Goal: Find specific page/section: Find specific page/section

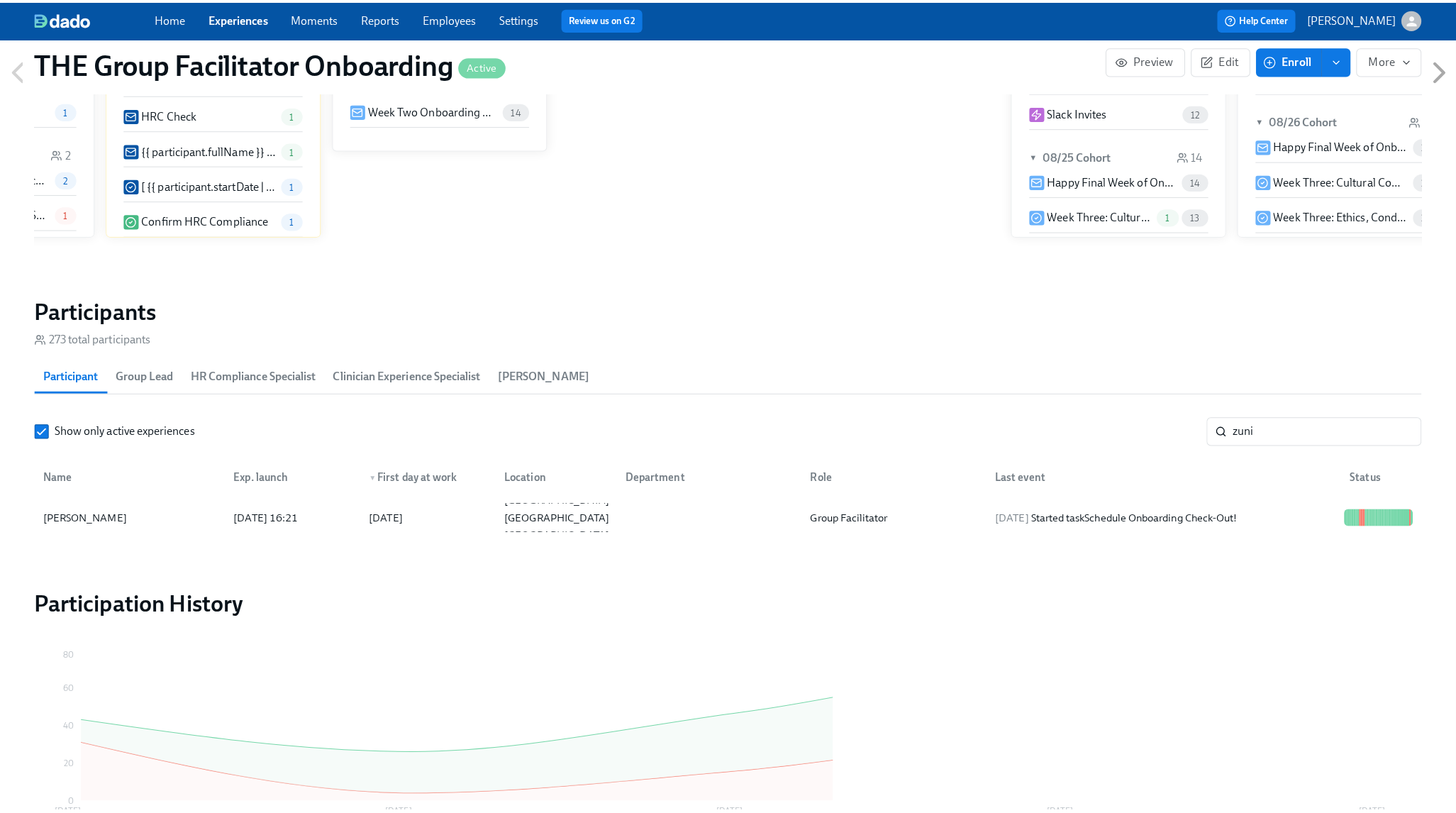
scroll to position [0, 21290]
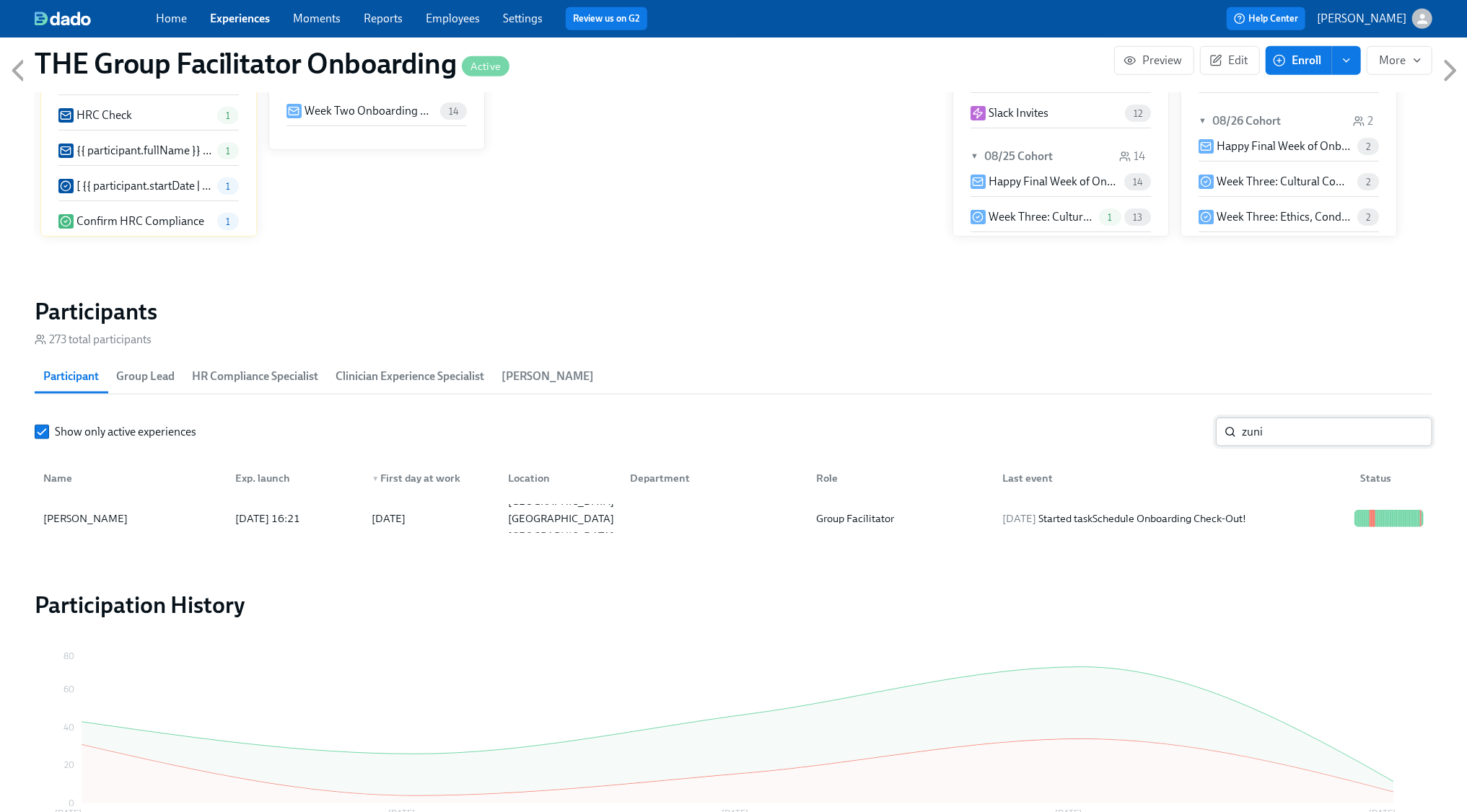
click at [1409, 429] on input "zuni" at bounding box center [1337, 431] width 191 height 29
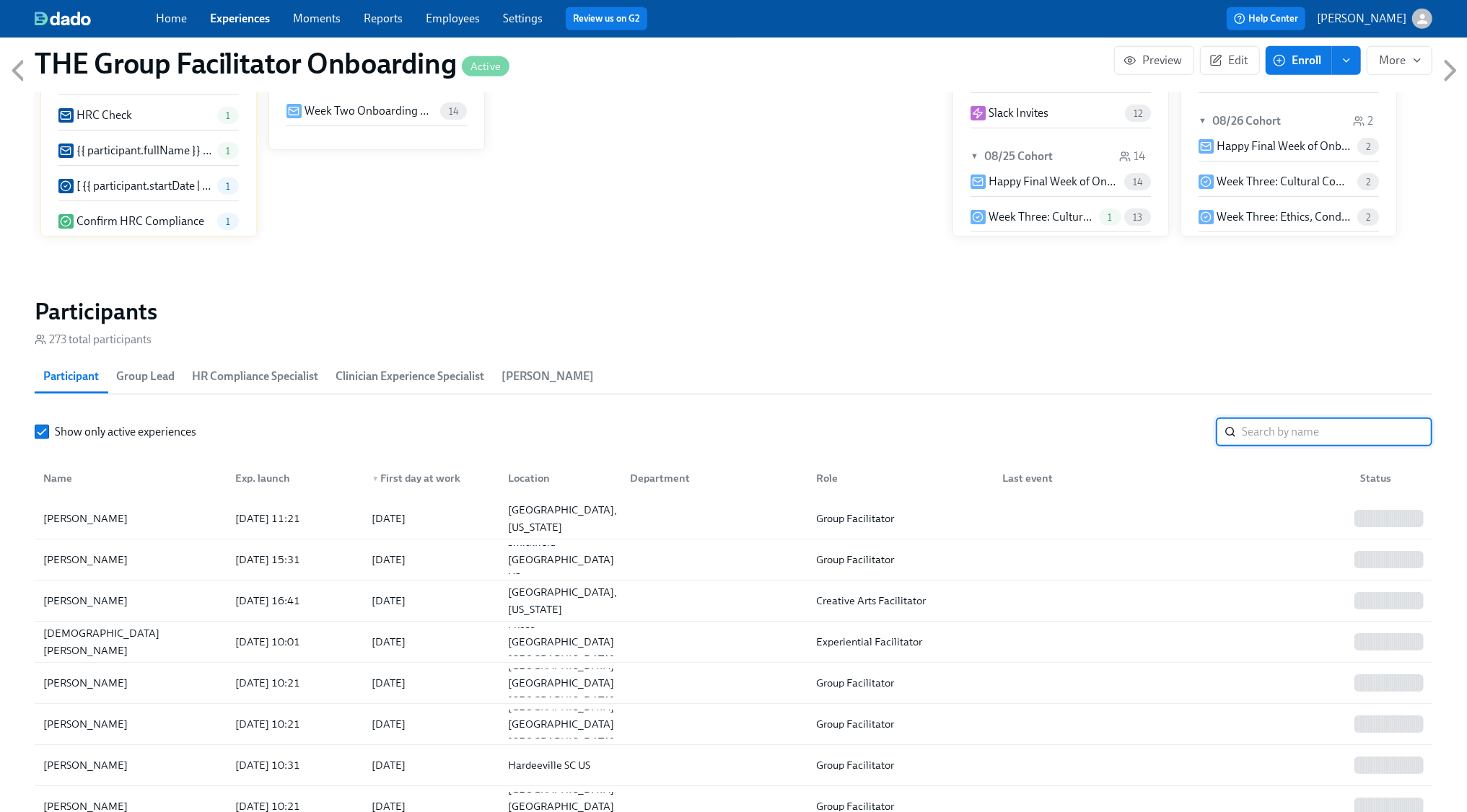
click at [1350, 429] on input "search" at bounding box center [1337, 431] width 191 height 29
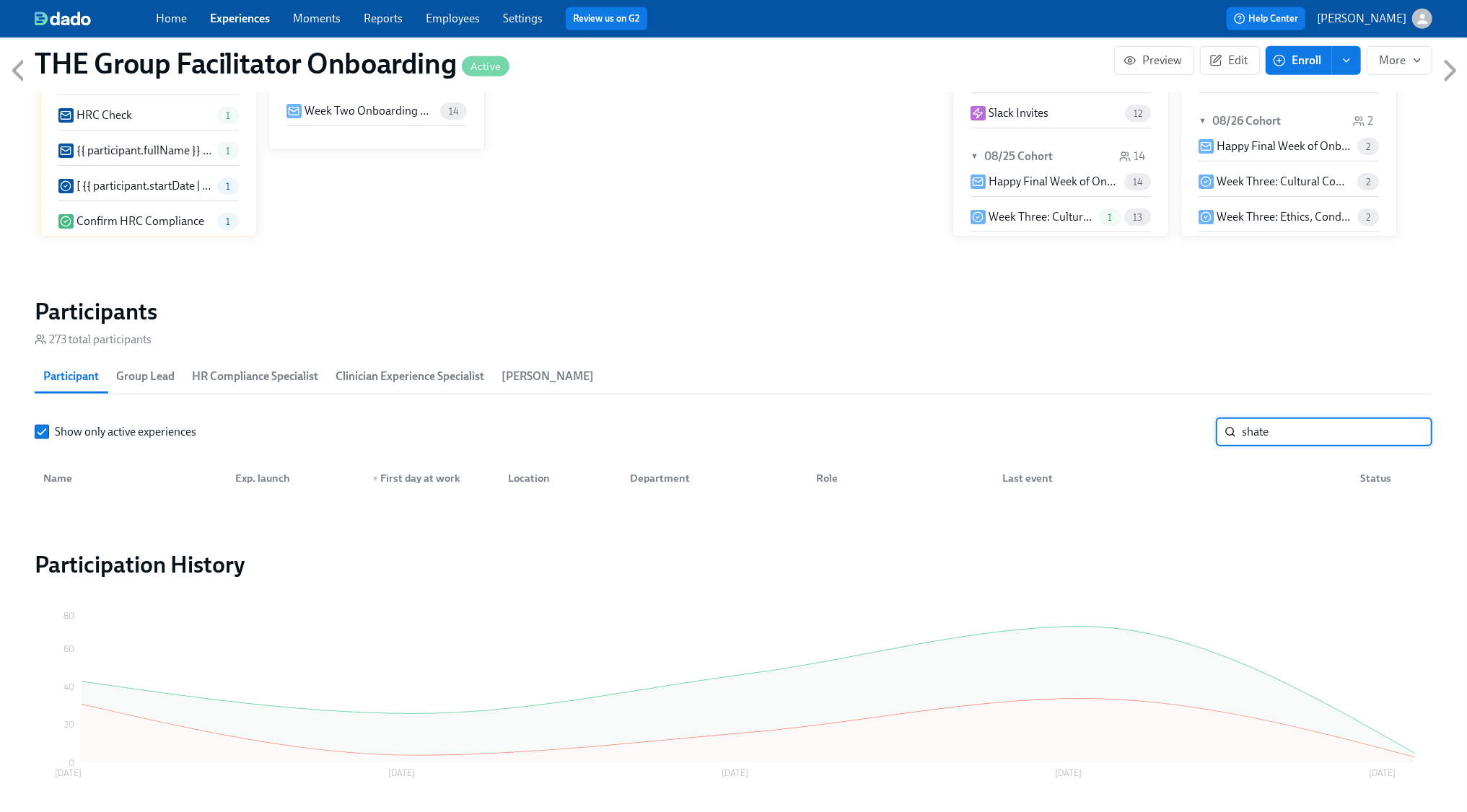
type input "shater"
click at [1410, 434] on input "shater" at bounding box center [1337, 431] width 191 height 29
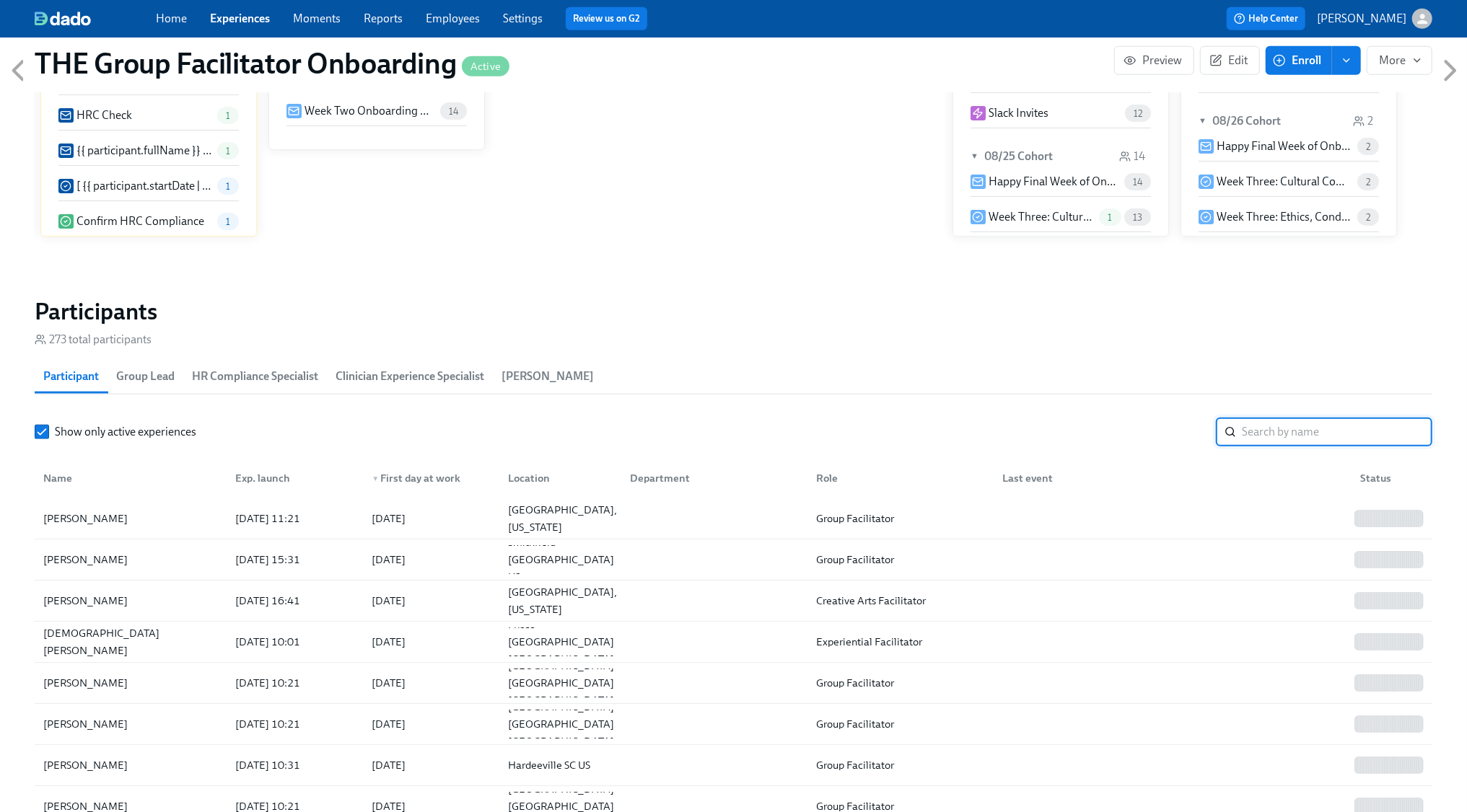
click at [1329, 434] on input "search" at bounding box center [1337, 431] width 191 height 29
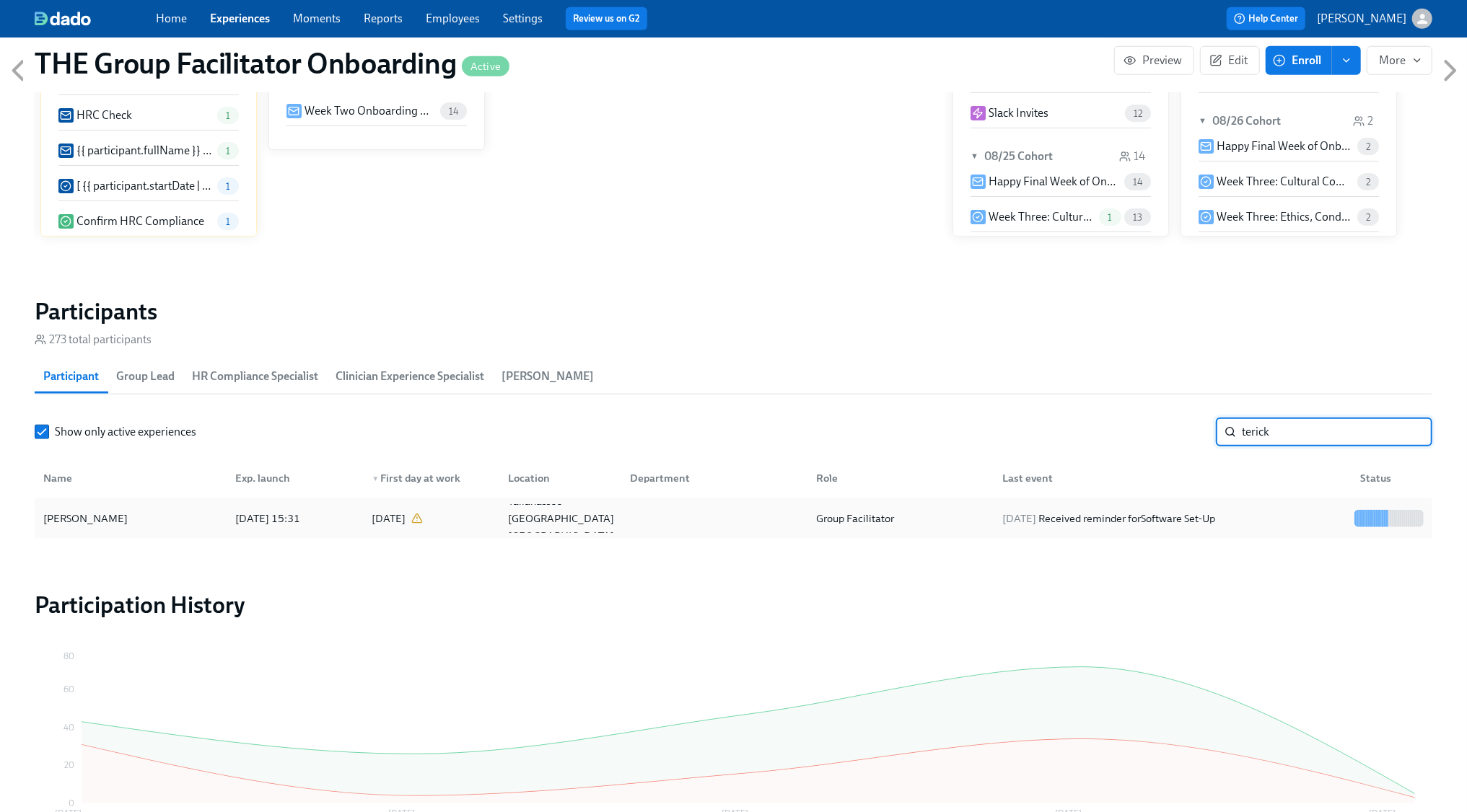
type input "terick"
click at [1281, 505] on div "[DATE] Received reminder for Software Set-Up" at bounding box center [1170, 519] width 357 height 29
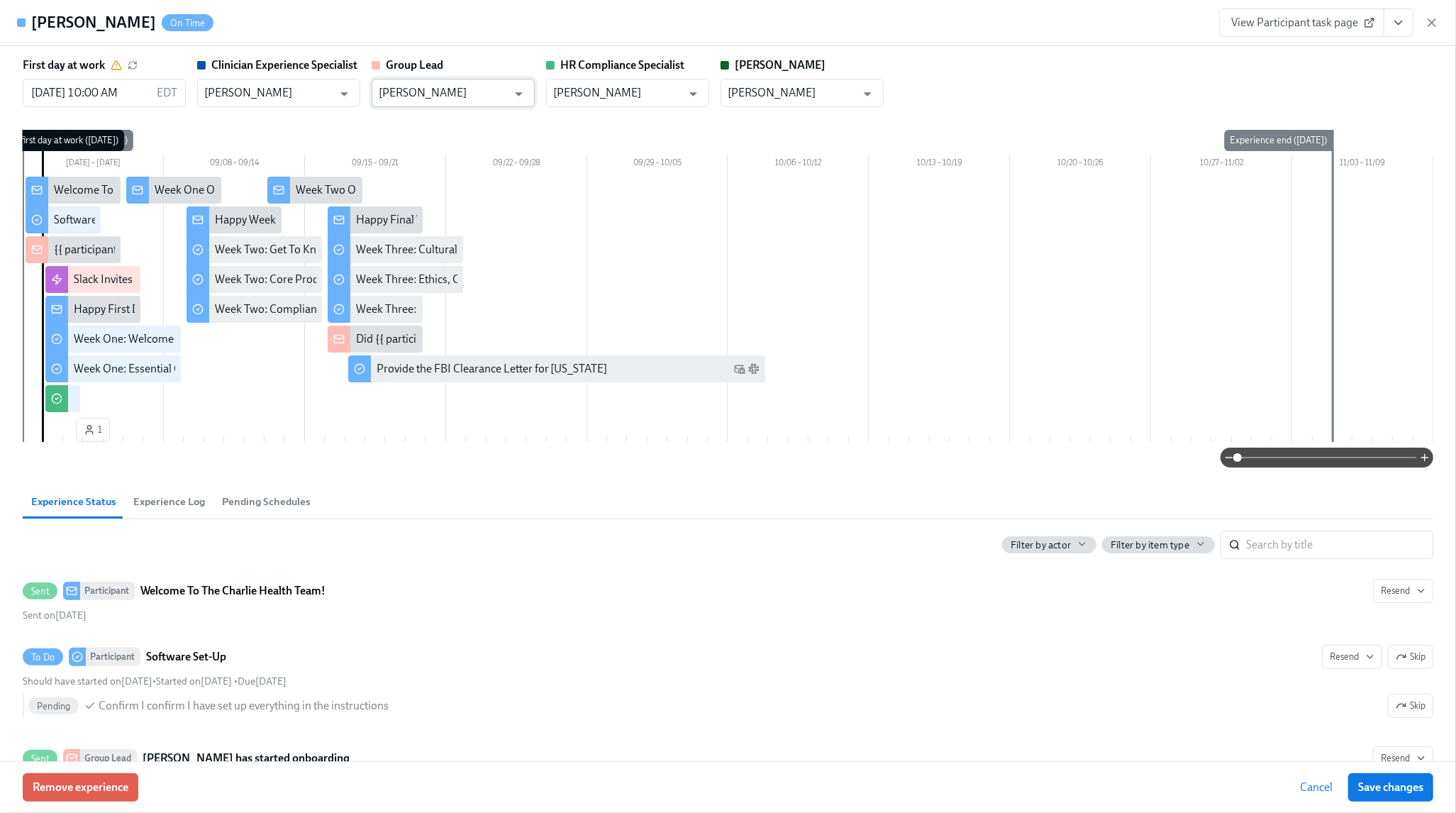
click at [417, 96] on input "[PERSON_NAME]" at bounding box center [443, 93] width 128 height 29
click at [399, 124] on li "[PERSON_NAME]" at bounding box center [453, 128] width 163 height 24
type input "[PERSON_NAME]"
click at [1386, 781] on span "Save changes" at bounding box center [1391, 787] width 66 height 14
type input "[PERSON_NAME]"
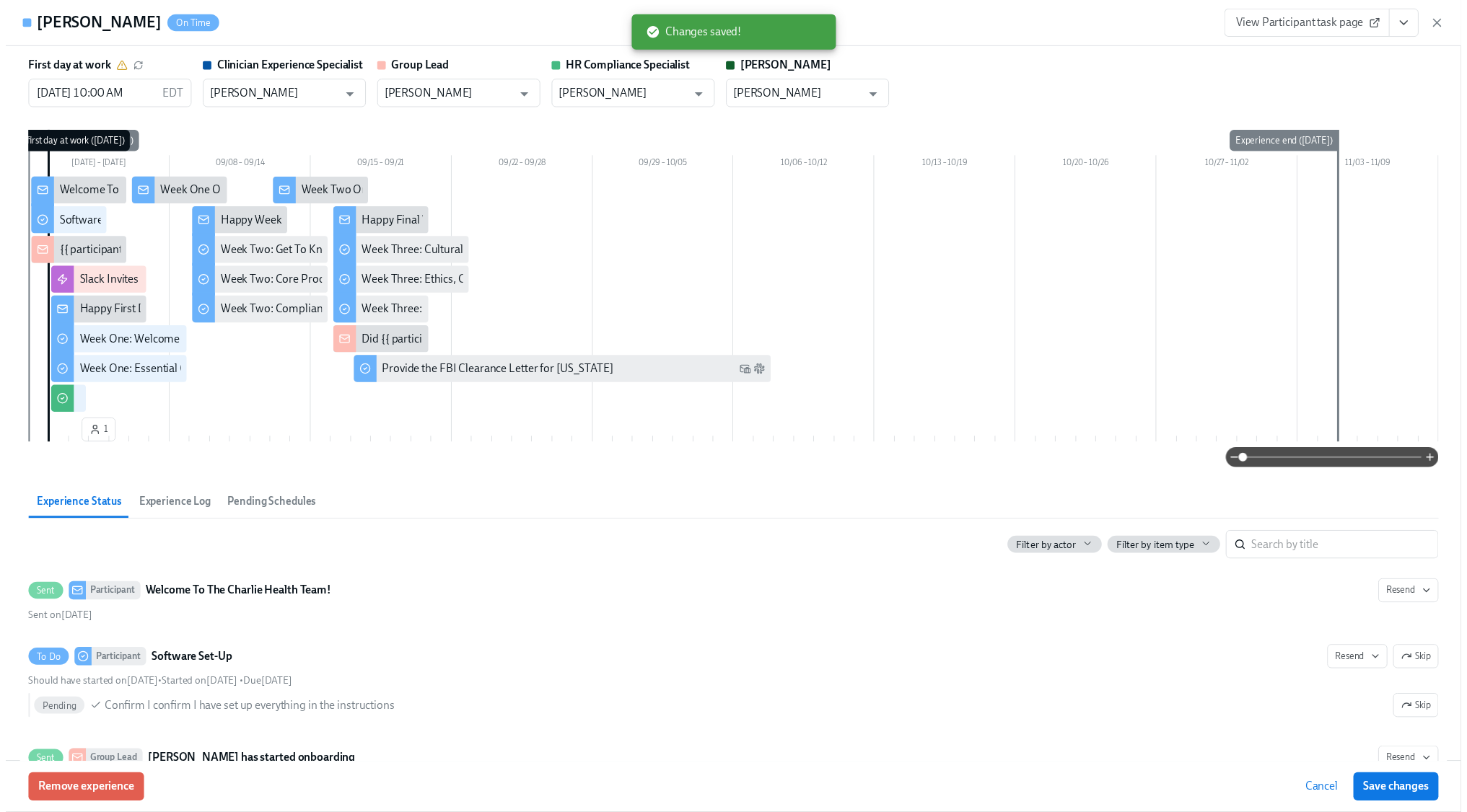
scroll to position [0, 23674]
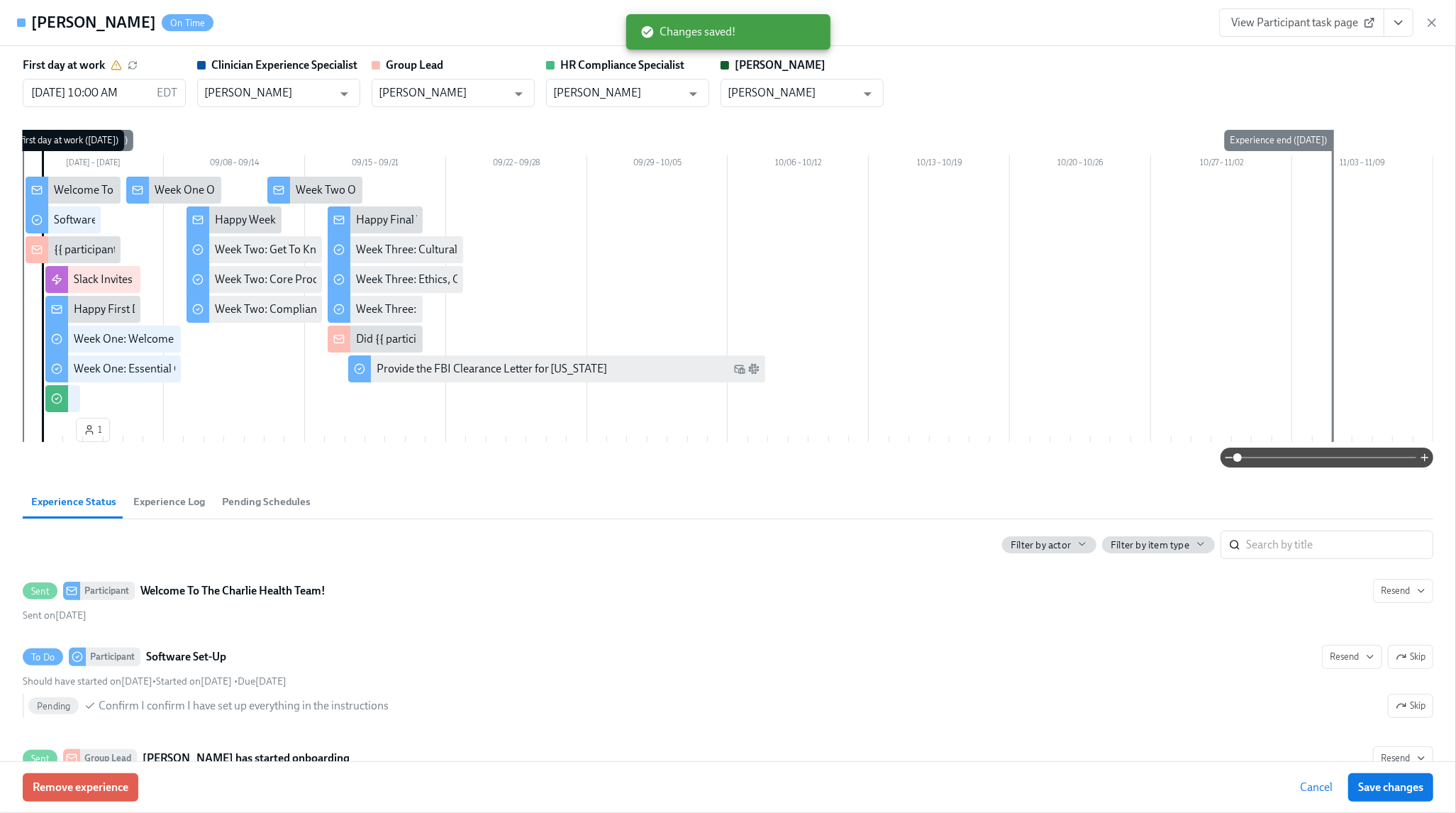
click at [1441, 24] on div "[PERSON_NAME] On Time View Participant task page" at bounding box center [728, 23] width 1456 height 46
click at [1430, 19] on icon "button" at bounding box center [1432, 22] width 14 height 14
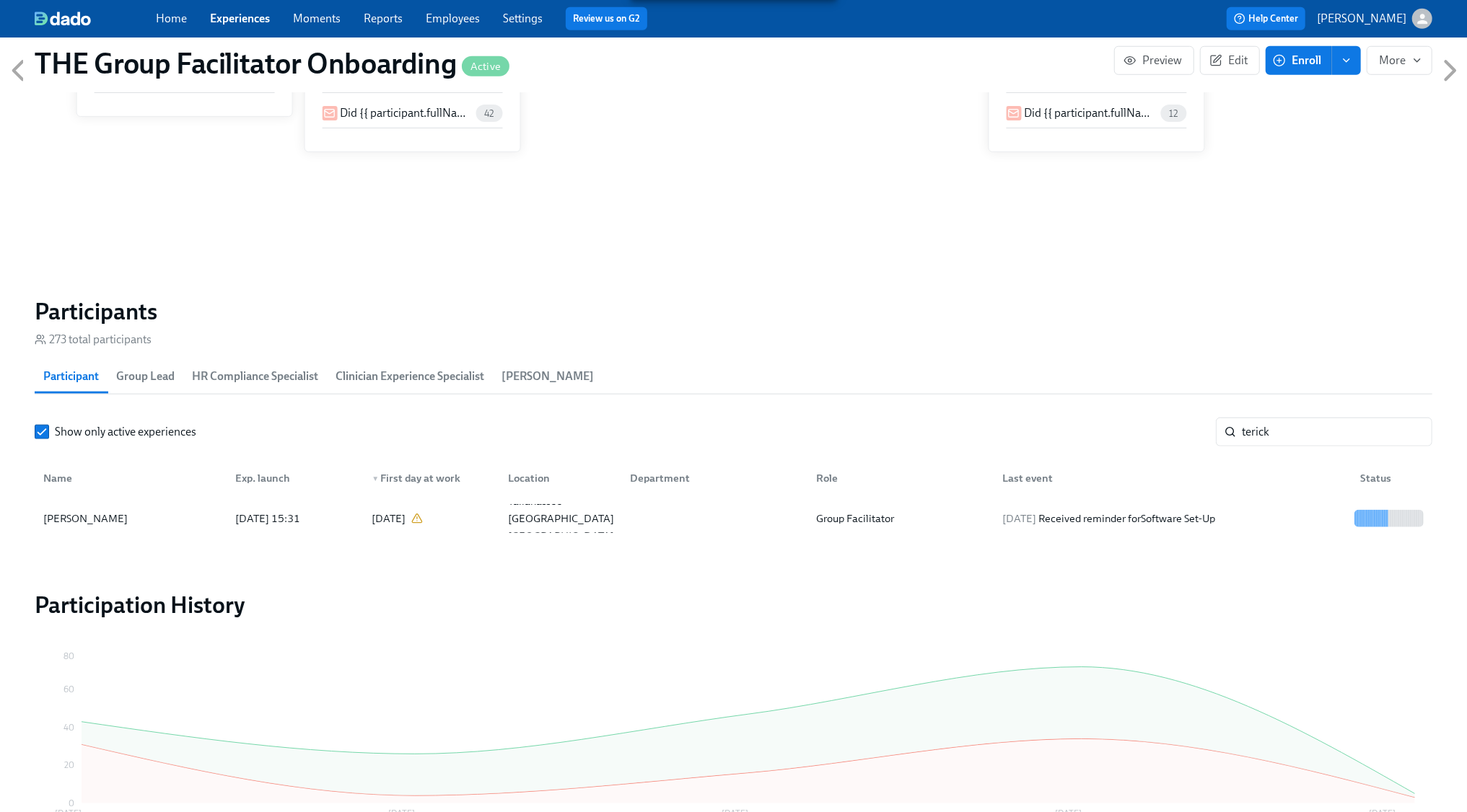
scroll to position [0, 23660]
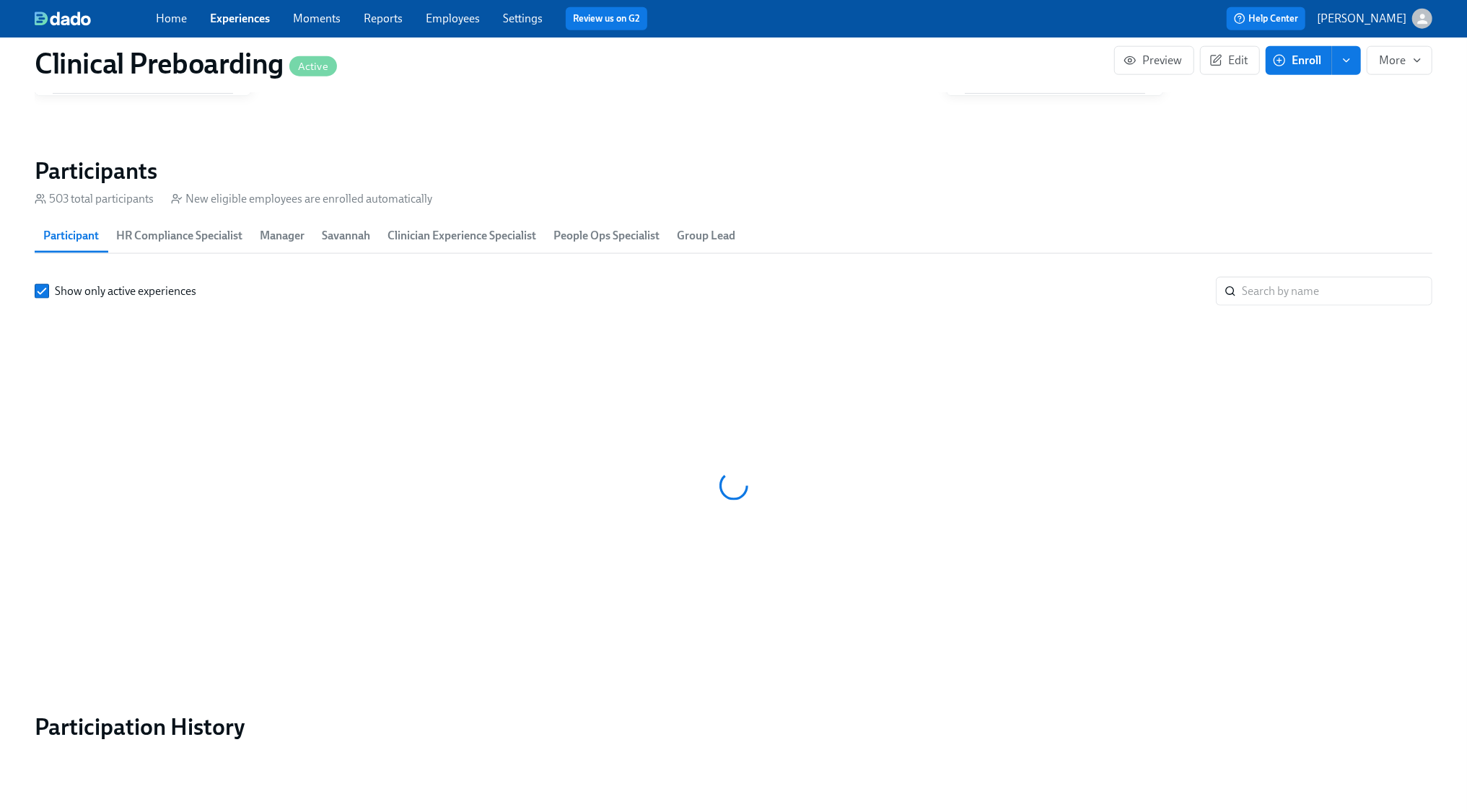
scroll to position [0, 17325]
click at [1267, 282] on input "search" at bounding box center [1337, 291] width 191 height 29
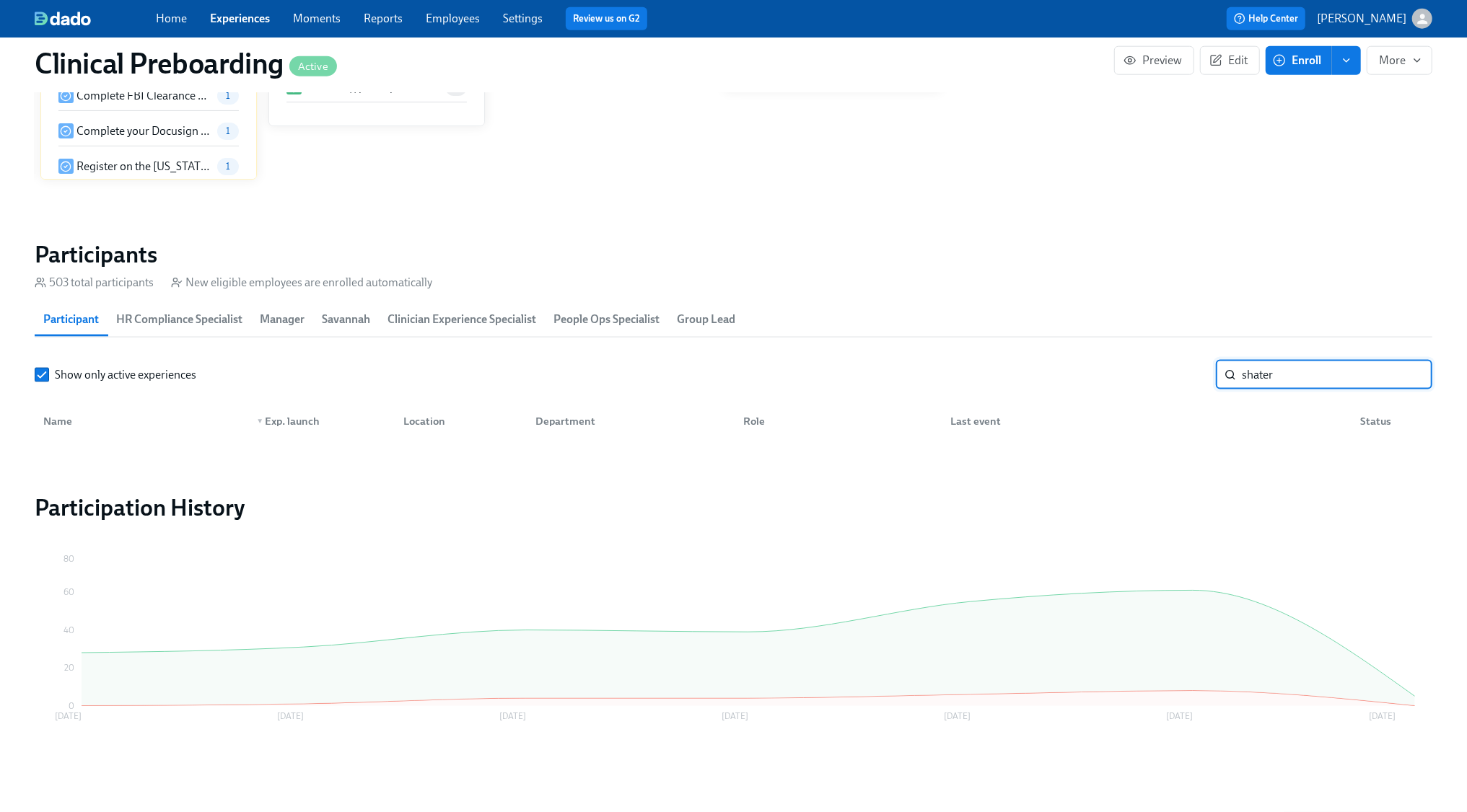
scroll to position [1360, 0]
click at [1298, 373] on input "shater" at bounding box center [1337, 375] width 191 height 29
click at [1305, 373] on input "shater" at bounding box center [1337, 375] width 191 height 29
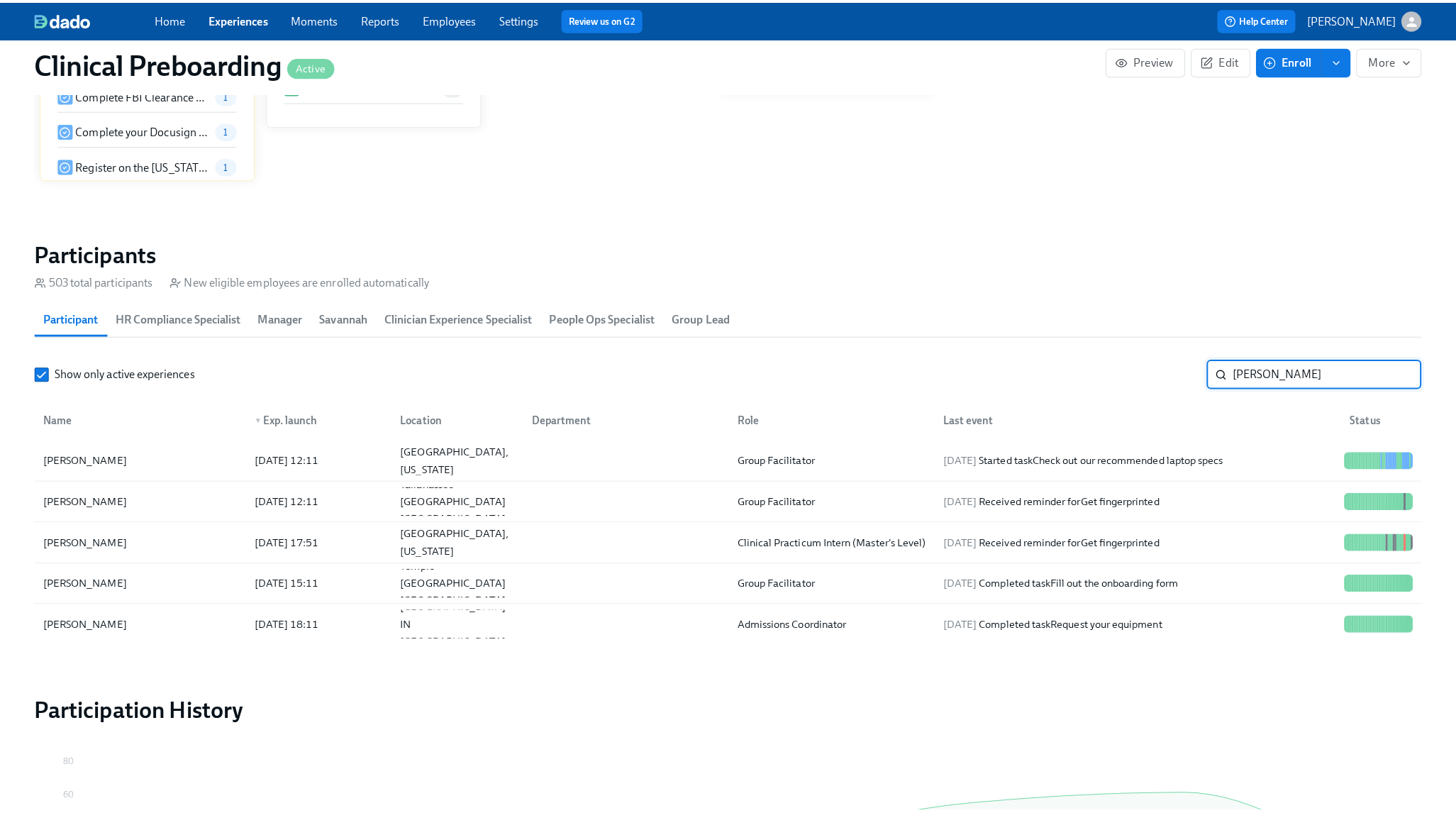
scroll to position [1419, 0]
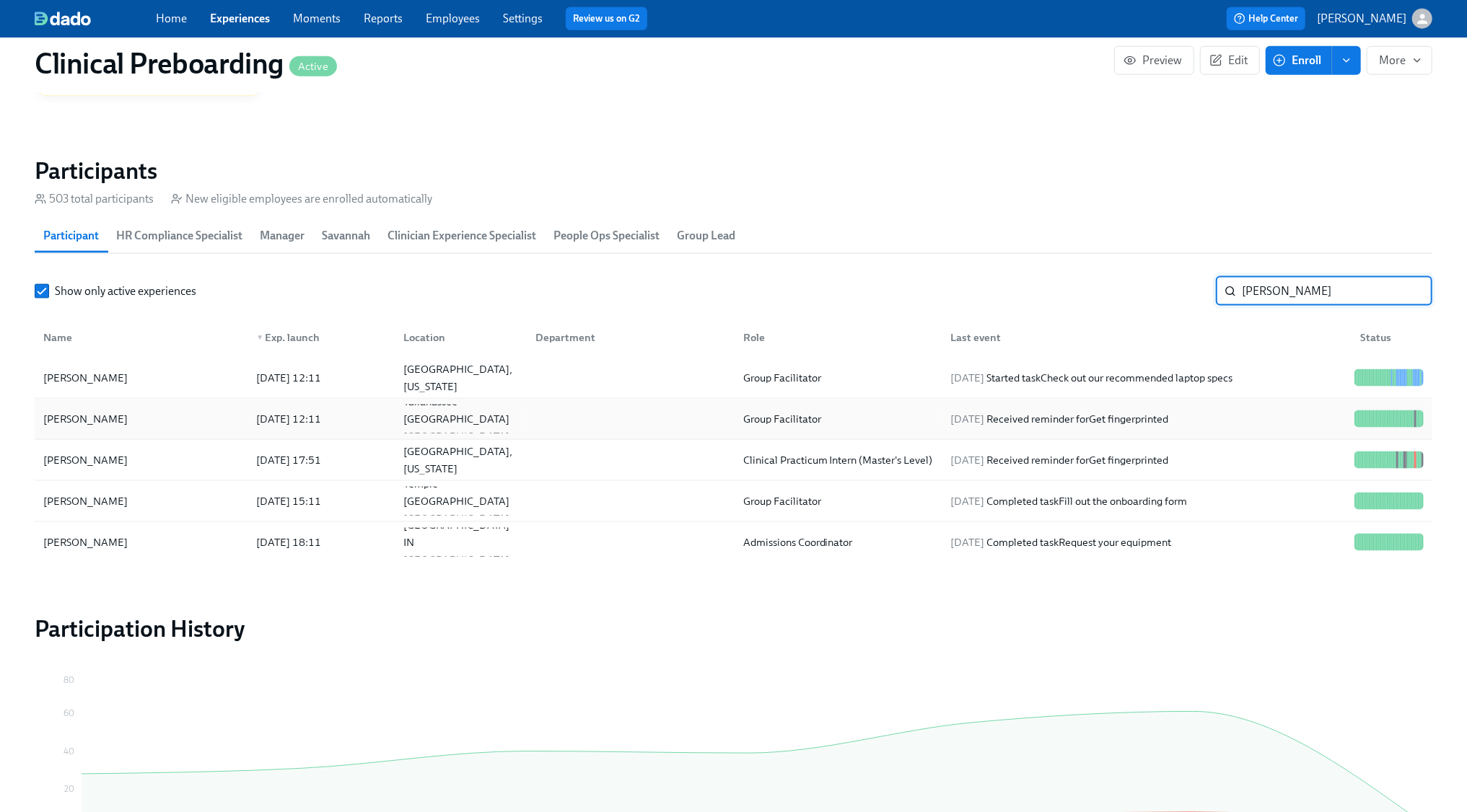
type input "jackson"
click at [1136, 421] on div "2025/09/01 Received reminder for Get fingerprinted" at bounding box center [1059, 419] width 229 height 17
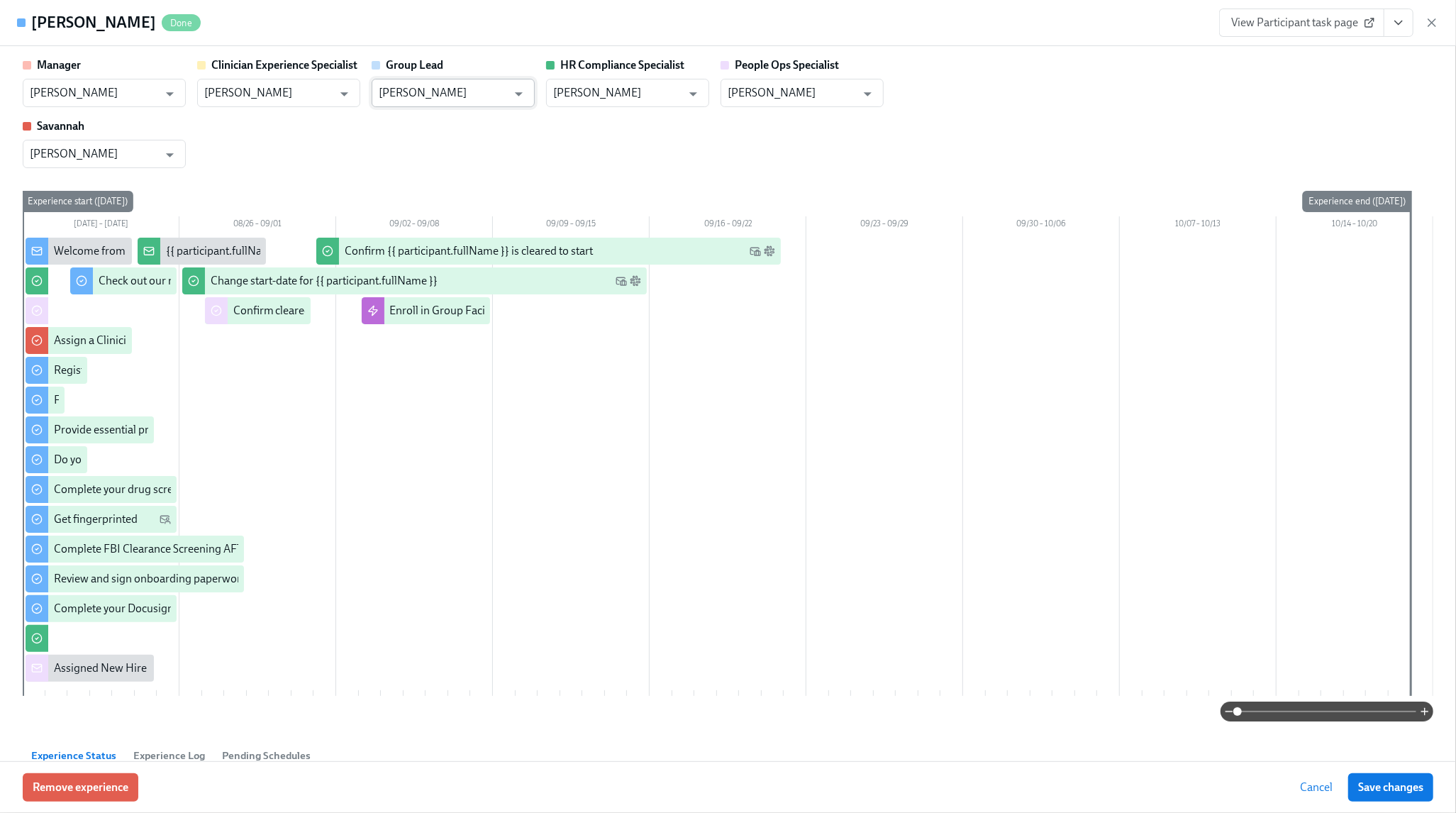
click at [425, 87] on input "[PERSON_NAME]" at bounding box center [443, 93] width 128 height 29
click at [437, 127] on li "[PERSON_NAME]" at bounding box center [453, 128] width 163 height 24
type input "[PERSON_NAME]"
click at [1386, 791] on span "Save changes" at bounding box center [1391, 787] width 66 height 14
type input "[PERSON_NAME]"
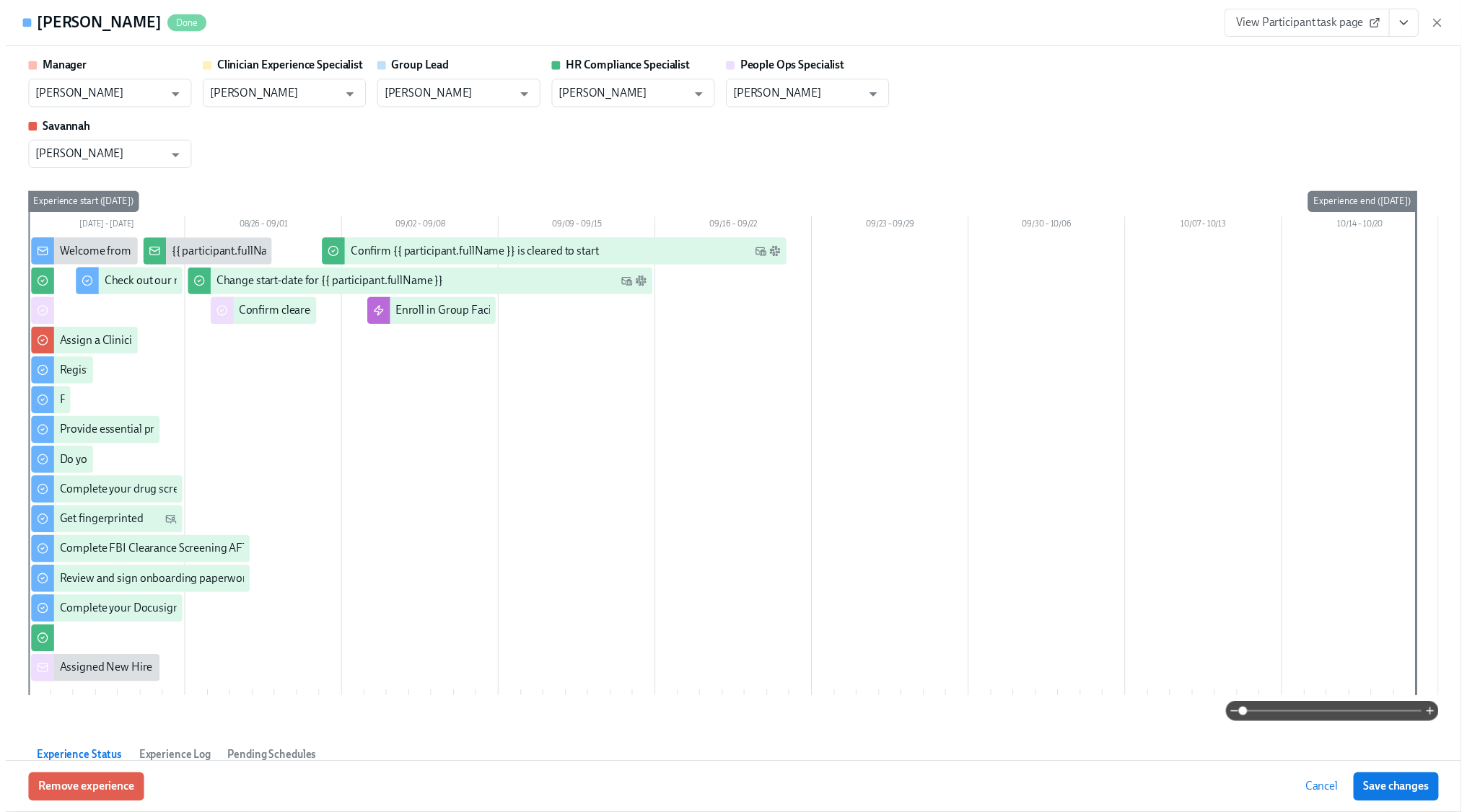
scroll to position [0, 17973]
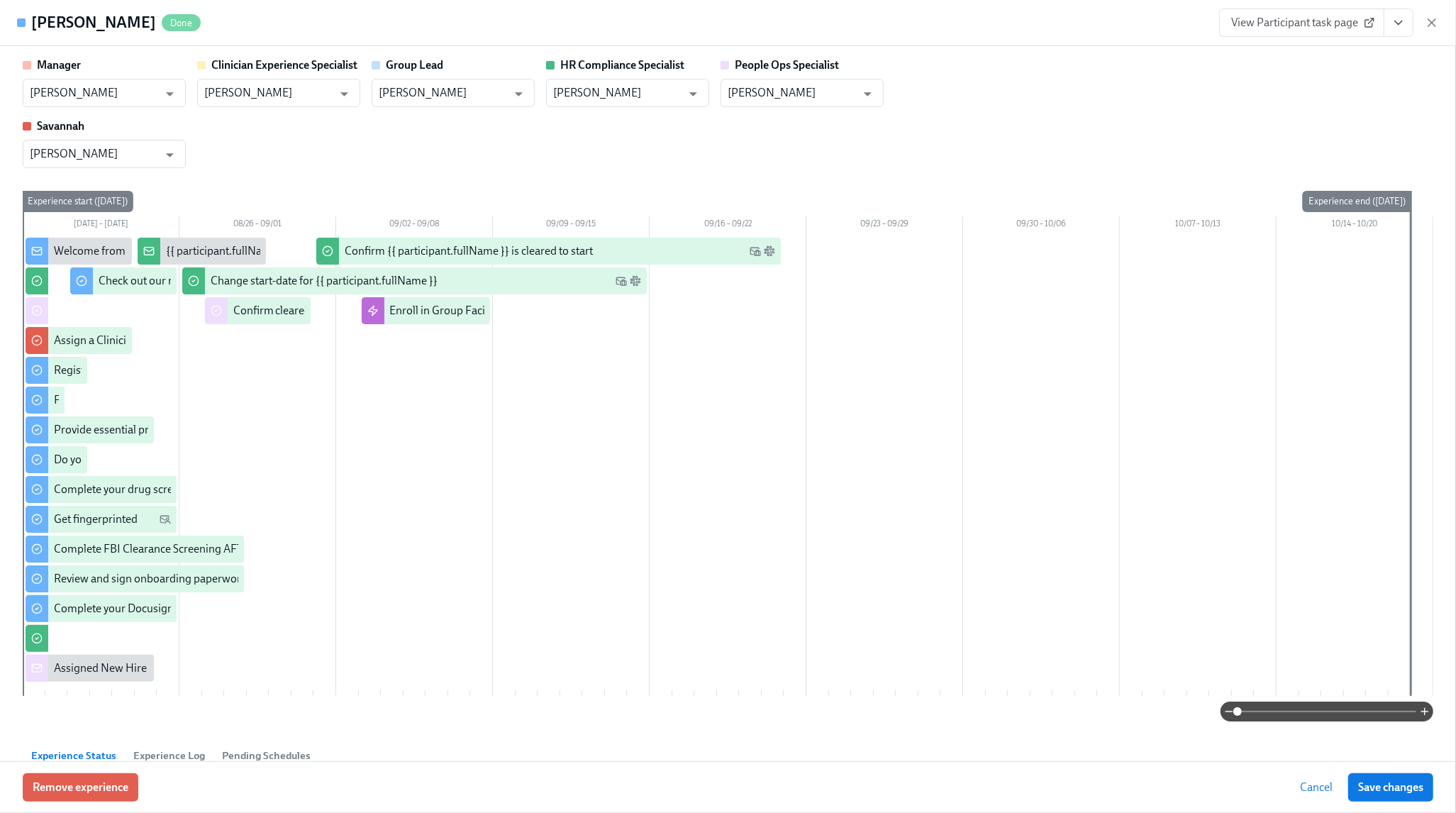
click at [1432, 26] on icon "button" at bounding box center [1432, 22] width 14 height 14
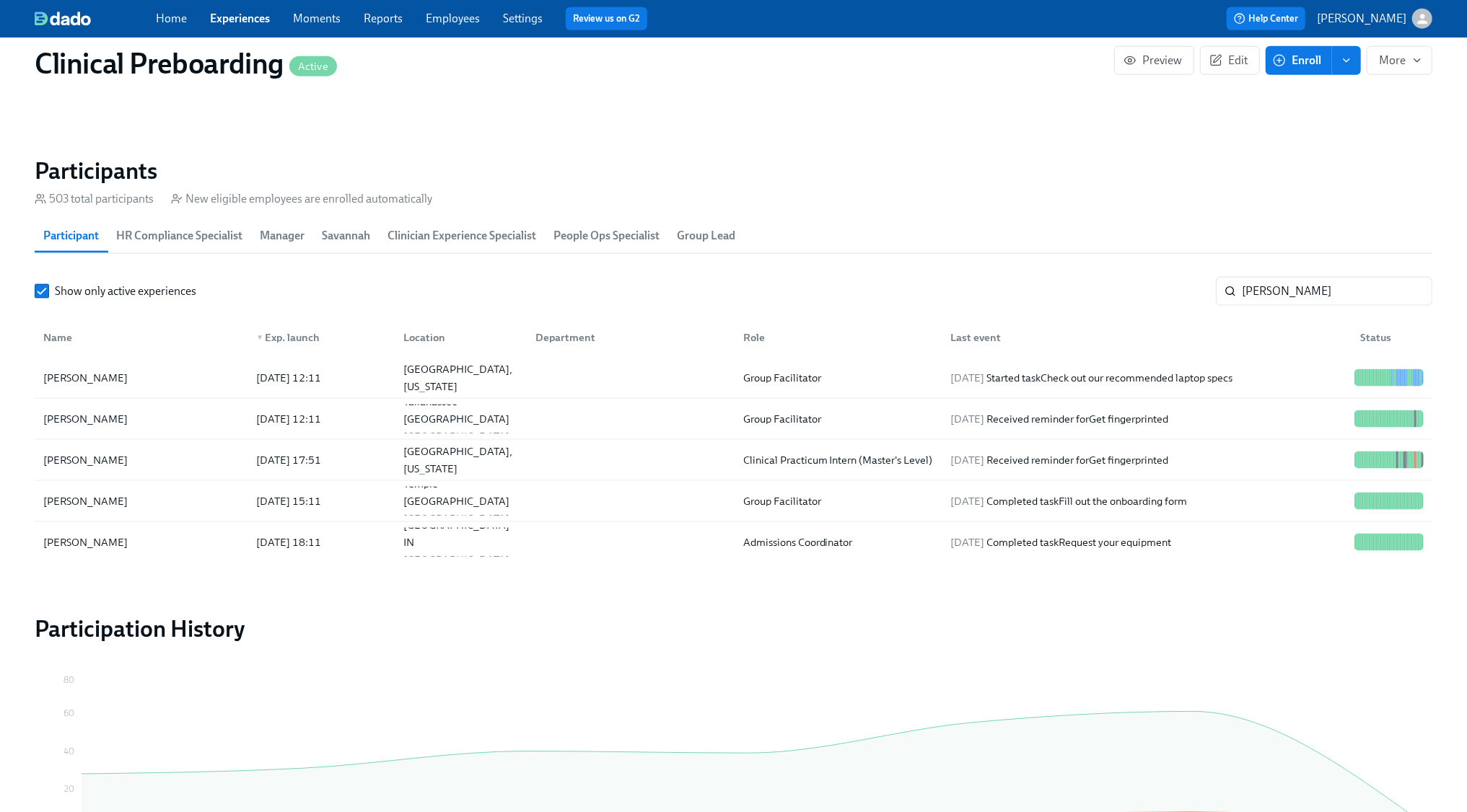
scroll to position [0, 17959]
